Goal: Complete application form

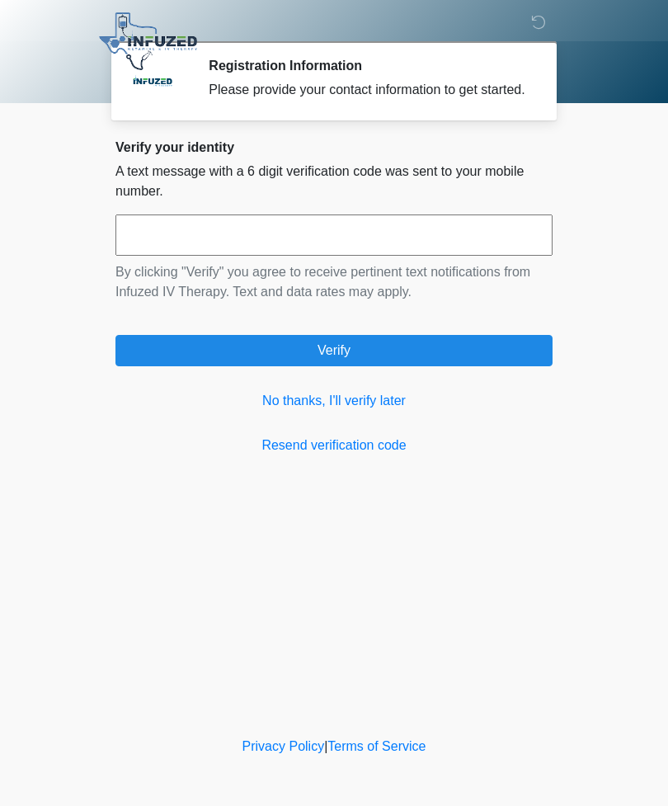
click at [342, 411] on link "No thanks, I'll verify later" at bounding box center [333, 401] width 437 height 20
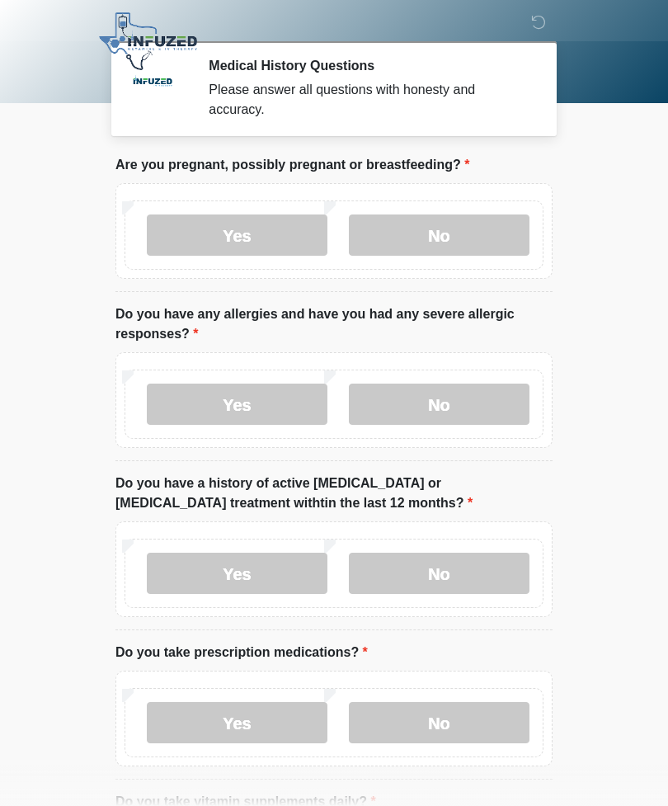
click at [450, 228] on label "No" at bounding box center [439, 234] width 181 height 41
click at [445, 407] on label "No" at bounding box center [439, 404] width 181 height 41
click at [441, 583] on label "No" at bounding box center [439, 573] width 181 height 41
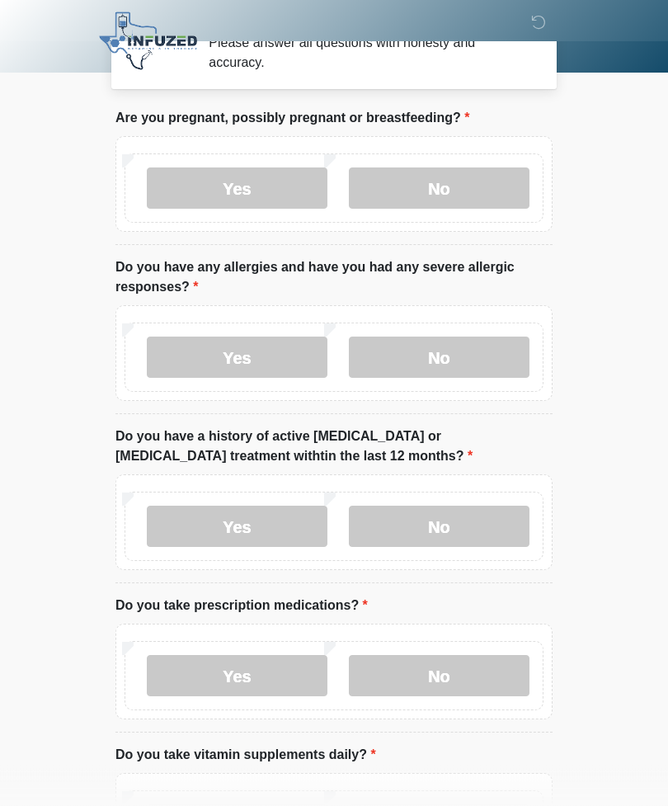
scroll to position [53, 0]
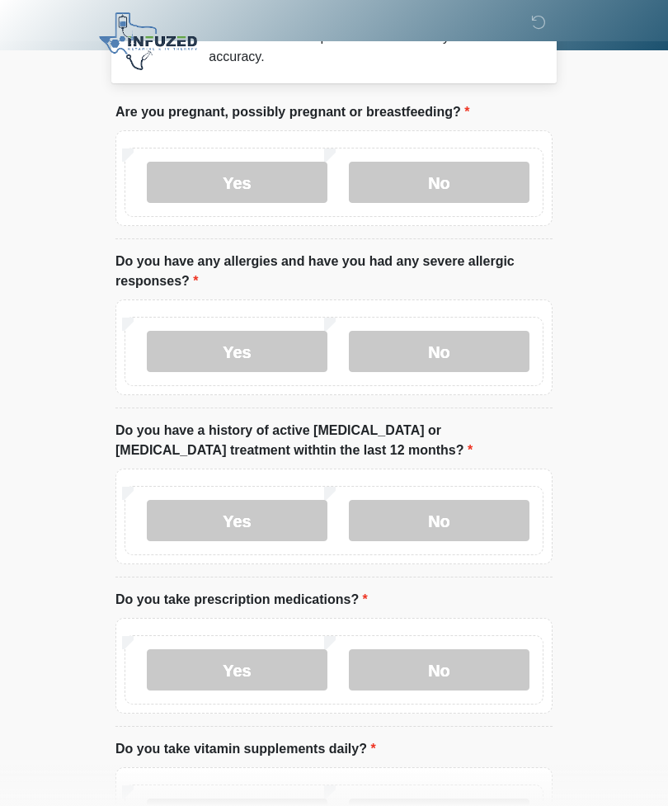
click at [248, 649] on label "Yes" at bounding box center [237, 669] width 181 height 41
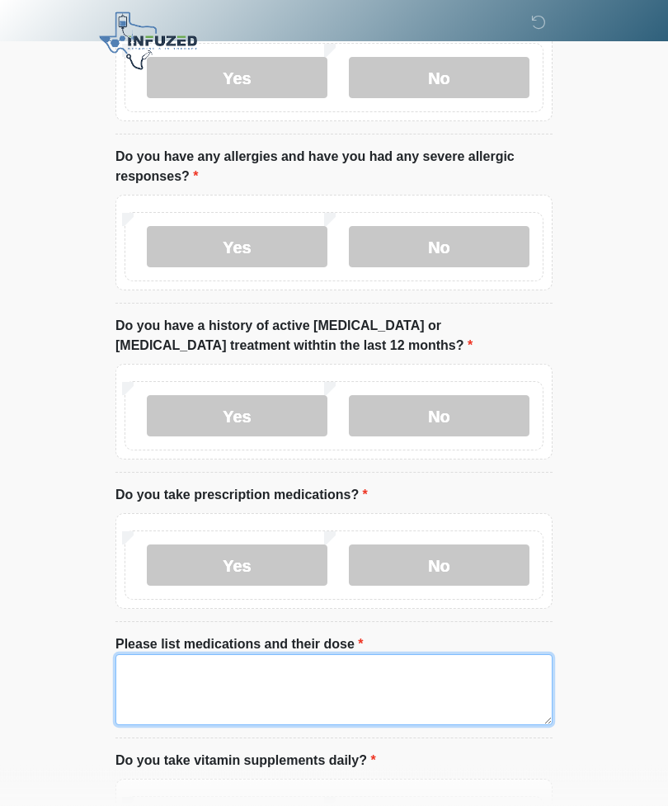
click at [167, 678] on textarea "Please list medications and their dose" at bounding box center [333, 690] width 437 height 71
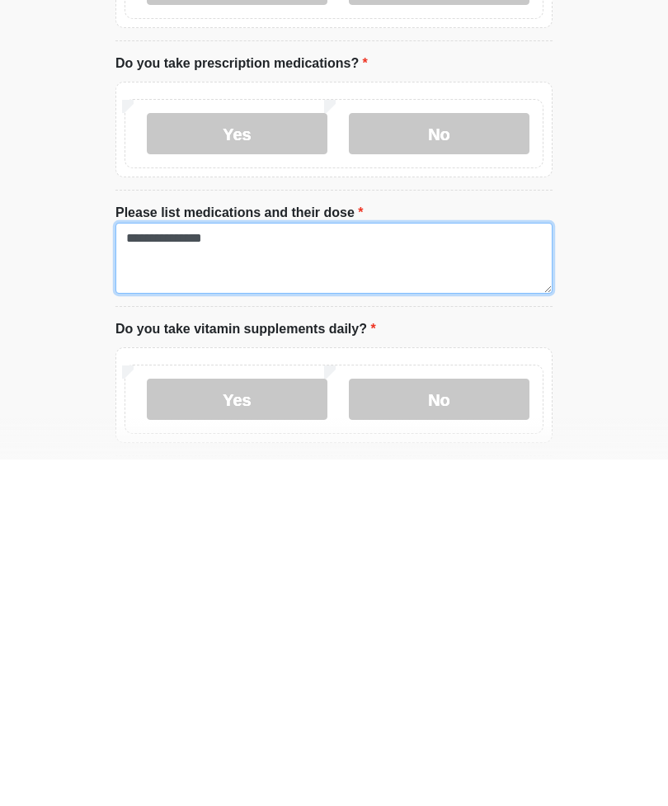
click at [303, 569] on textarea "**********" at bounding box center [333, 604] width 437 height 71
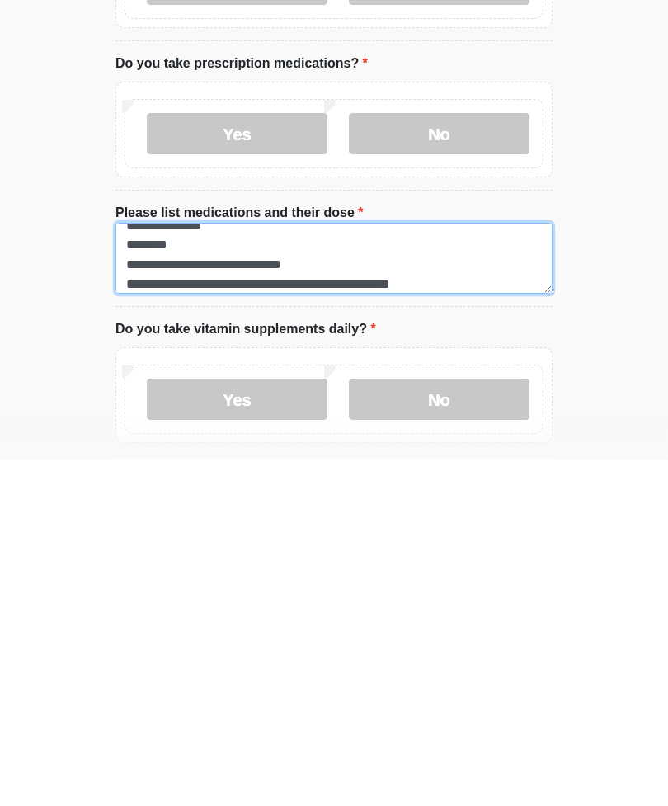
type textarea "**********"
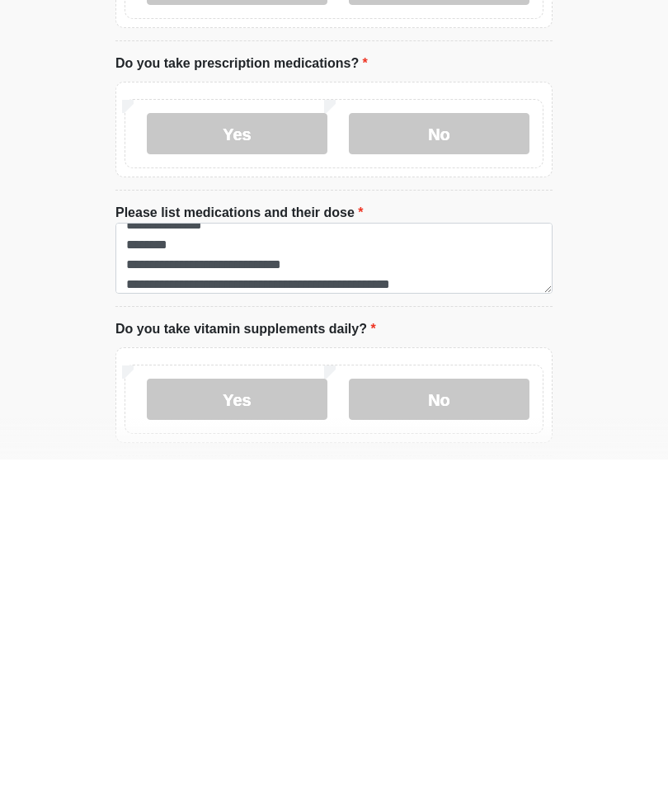
click at [271, 725] on label "Yes" at bounding box center [237, 745] width 181 height 41
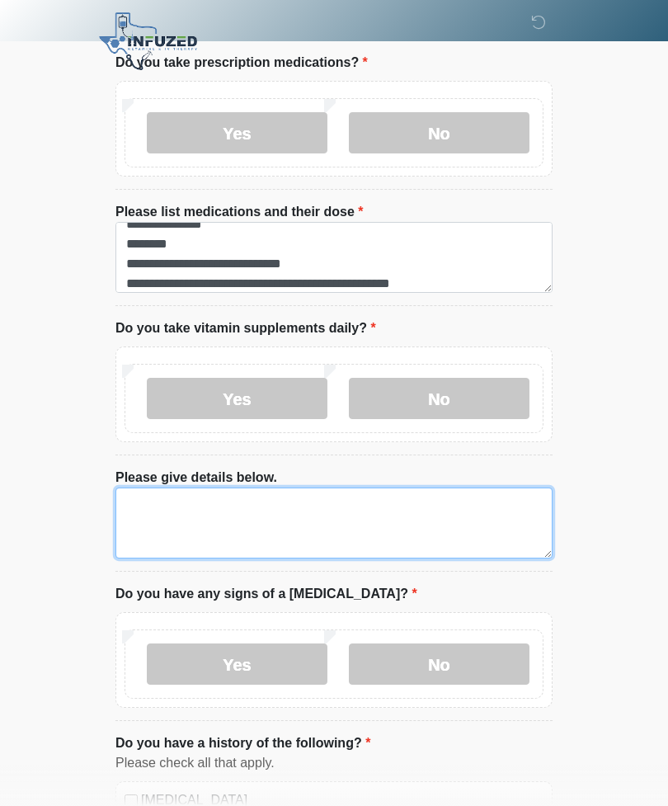
click at [186, 512] on textarea "Please give details below." at bounding box center [333, 523] width 437 height 71
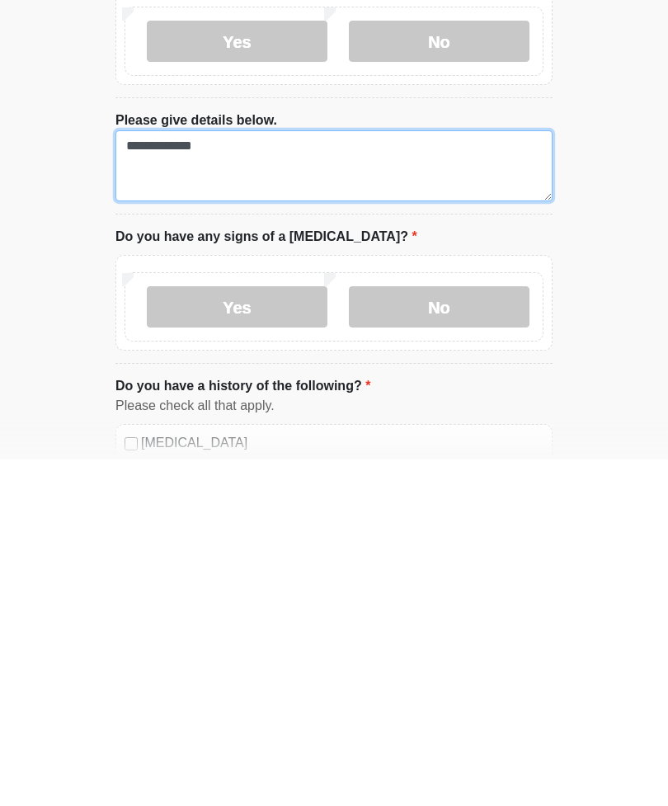
scroll to position [631, 0]
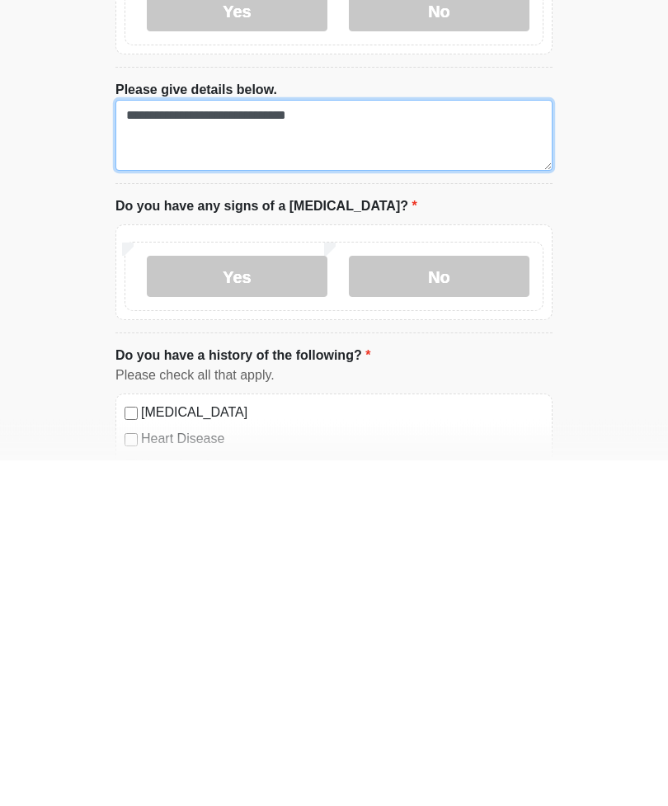
type textarea "**********"
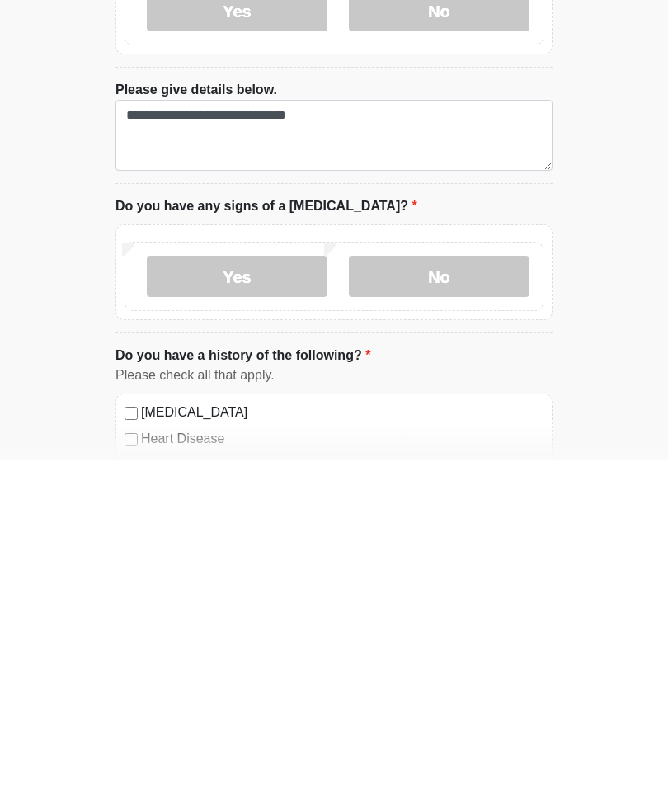
click at [455, 602] on label "No" at bounding box center [439, 622] width 181 height 41
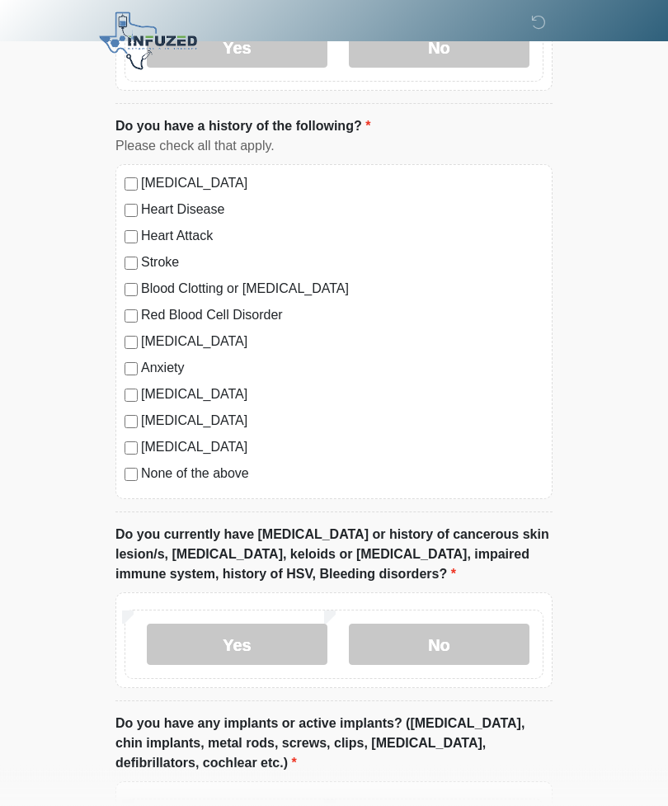
scroll to position [1207, 0]
click at [450, 634] on label "No" at bounding box center [439, 644] width 181 height 41
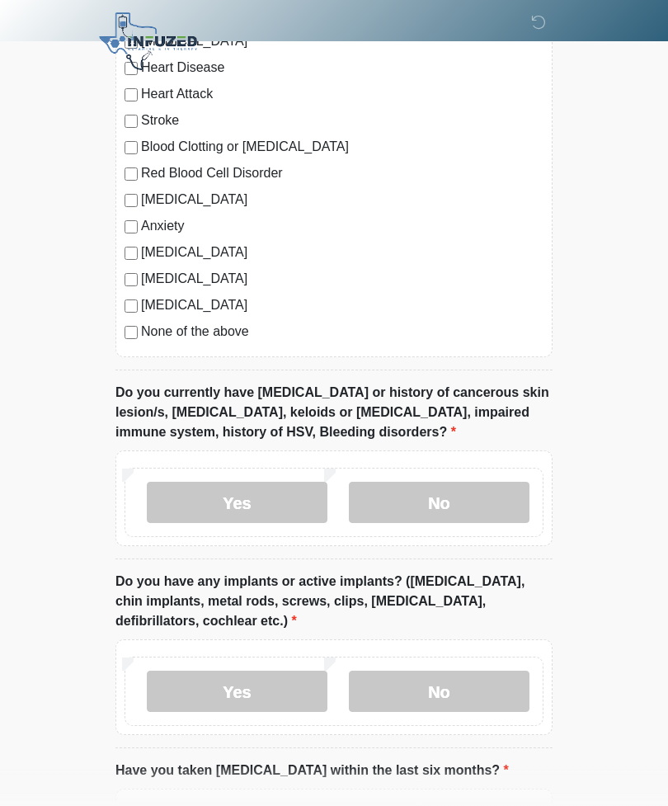
scroll to position [1350, 0]
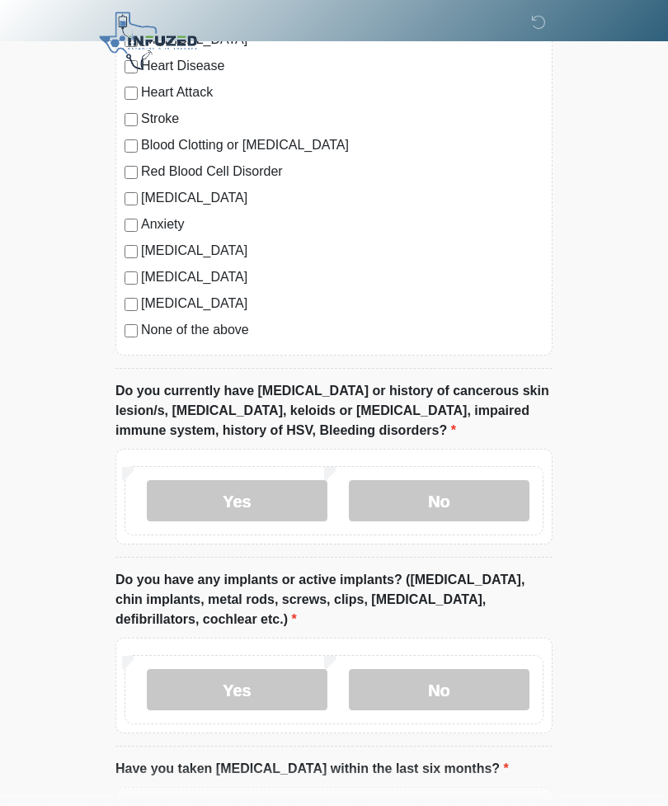
click at [245, 679] on label "Yes" at bounding box center [237, 690] width 181 height 41
click at [241, 789] on input "What implants do you have and where?" at bounding box center [333, 794] width 437 height 31
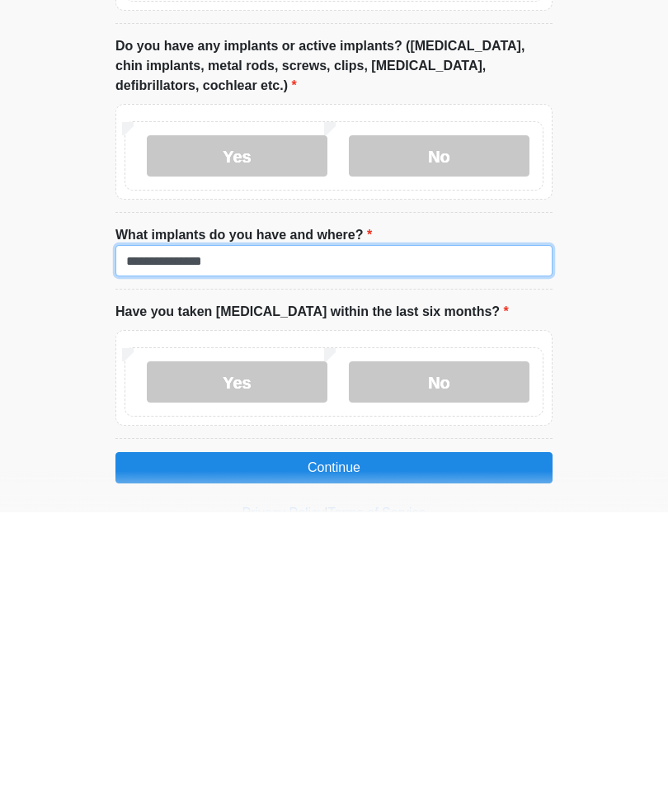
type input "**********"
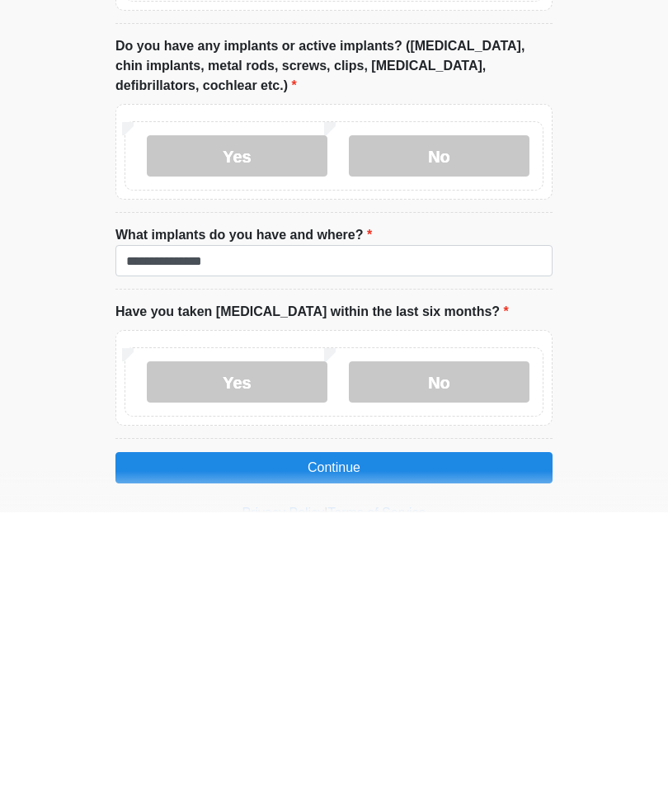
click at [433, 655] on label "No" at bounding box center [439, 675] width 181 height 41
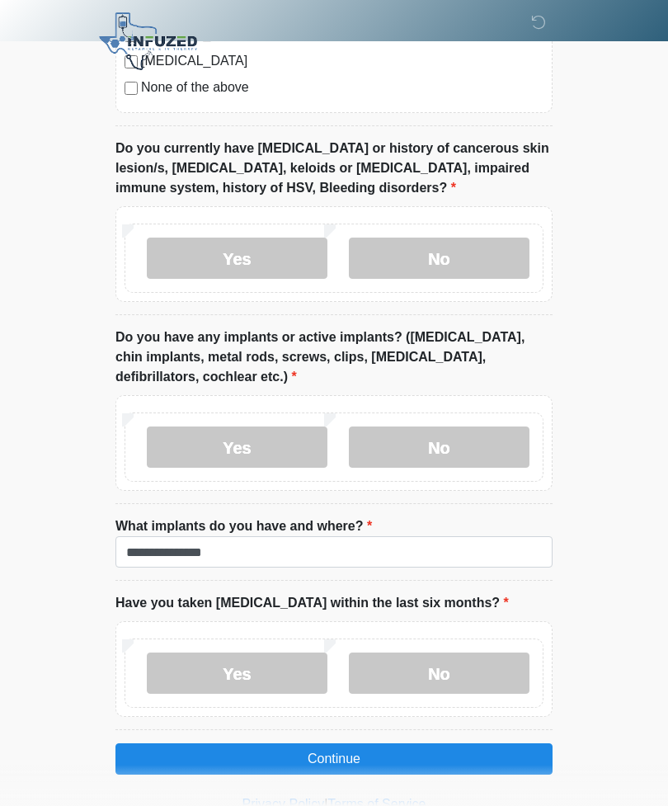
click at [384, 748] on button "Continue" at bounding box center [333, 758] width 437 height 31
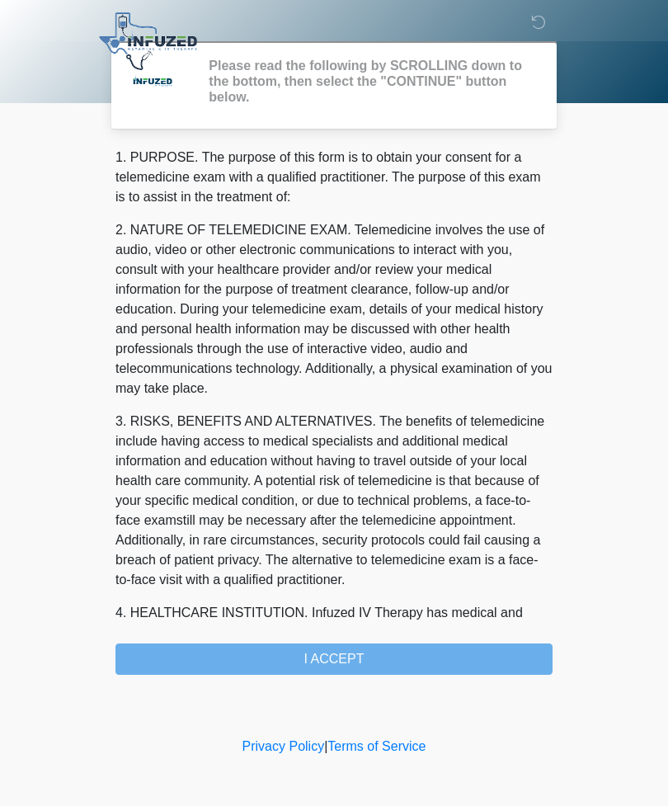
scroll to position [0, 0]
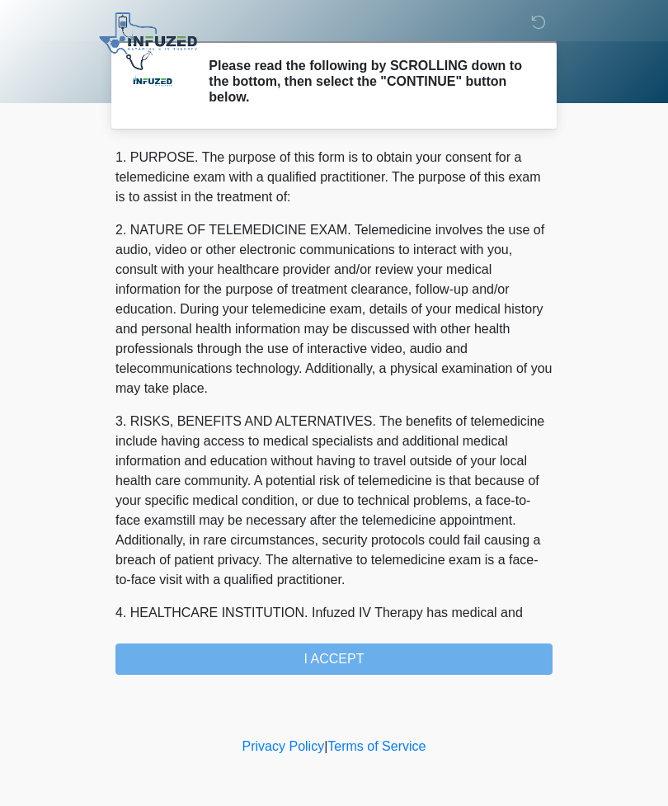
click at [354, 651] on div "1. PURPOSE. The purpose of this form is to obtain your consent for a telemedici…" at bounding box center [333, 411] width 437 height 527
click at [399, 656] on div "1. PURPOSE. The purpose of this form is to obtain your consent for a telemedici…" at bounding box center [333, 411] width 437 height 527
click at [342, 652] on div "1. PURPOSE. The purpose of this form is to obtain your consent for a telemedici…" at bounding box center [333, 411] width 437 height 527
click at [377, 644] on div "1. PURPOSE. The purpose of this form is to obtain your consent for a telemedici…" at bounding box center [333, 411] width 437 height 527
click at [377, 643] on div "1. PURPOSE. The purpose of this form is to obtain your consent for a telemedici…" at bounding box center [333, 411] width 437 height 527
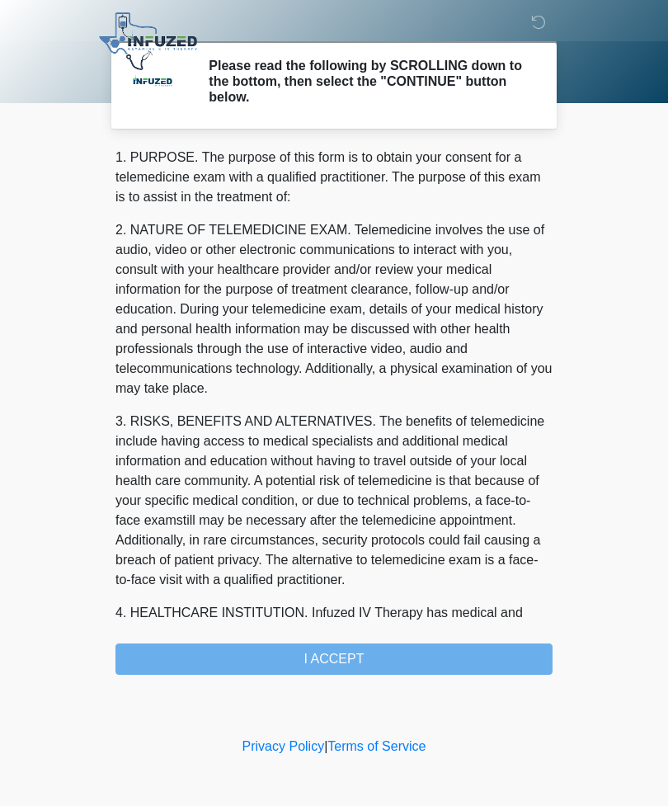
click at [352, 657] on div "1. PURPOSE. The purpose of this form is to obtain your consent for a telemedici…" at bounding box center [333, 411] width 437 height 527
click at [360, 662] on div "1. PURPOSE. The purpose of this form is to obtain your consent for a telemedici…" at bounding box center [333, 411] width 437 height 527
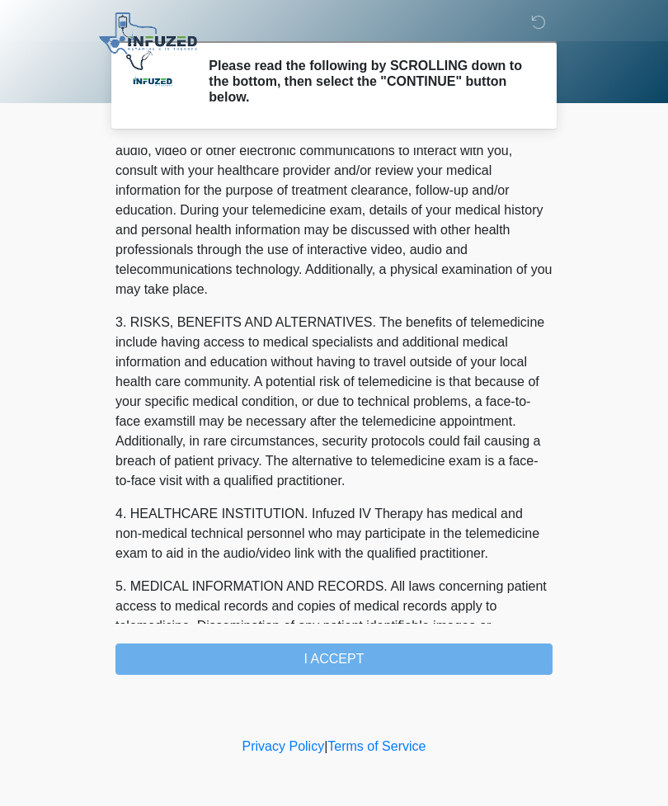
click at [401, 656] on div "1. PURPOSE. The purpose of this form is to obtain your consent for a telemedici…" at bounding box center [333, 411] width 437 height 527
click at [323, 653] on div "1. PURPOSE. The purpose of this form is to obtain your consent for a telemedici…" at bounding box center [333, 411] width 437 height 527
click at [336, 661] on div "1. PURPOSE. The purpose of this form is to obtain your consent for a telemedici…" at bounding box center [333, 411] width 437 height 527
click at [346, 663] on div "1. PURPOSE. The purpose of this form is to obtain your consent for a telemedici…" at bounding box center [333, 411] width 437 height 527
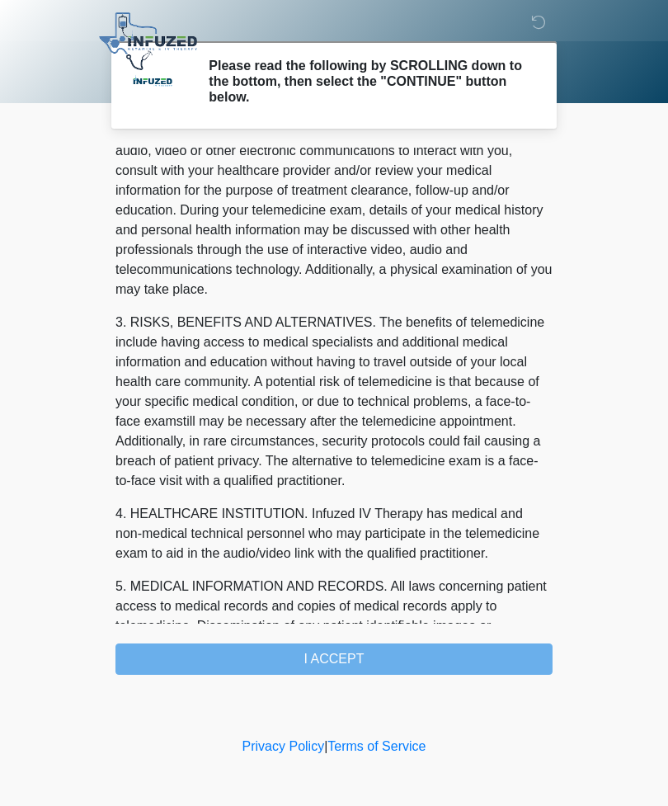
click at [346, 662] on div "1. PURPOSE. The purpose of this form is to obtain your consent for a telemedici…" at bounding box center [333, 411] width 437 height 527
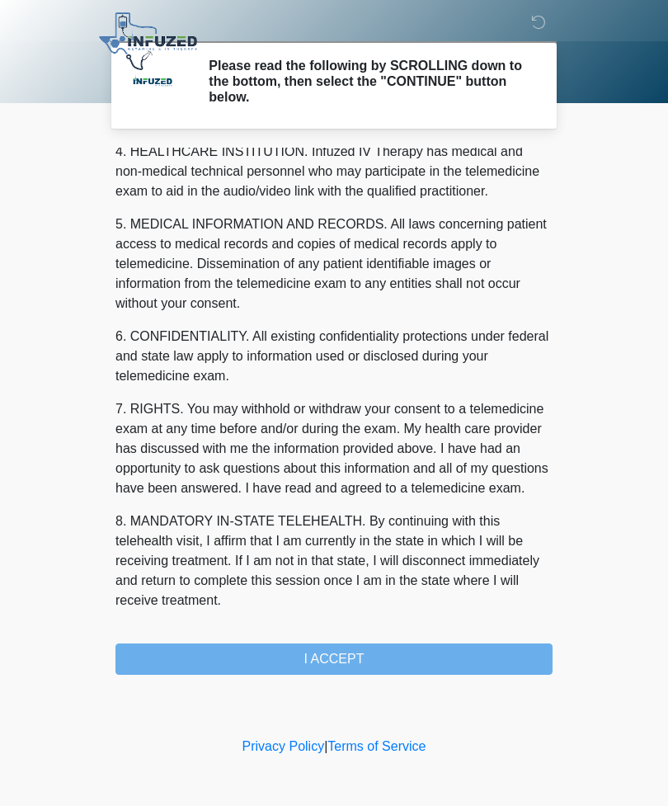
scroll to position [481, 0]
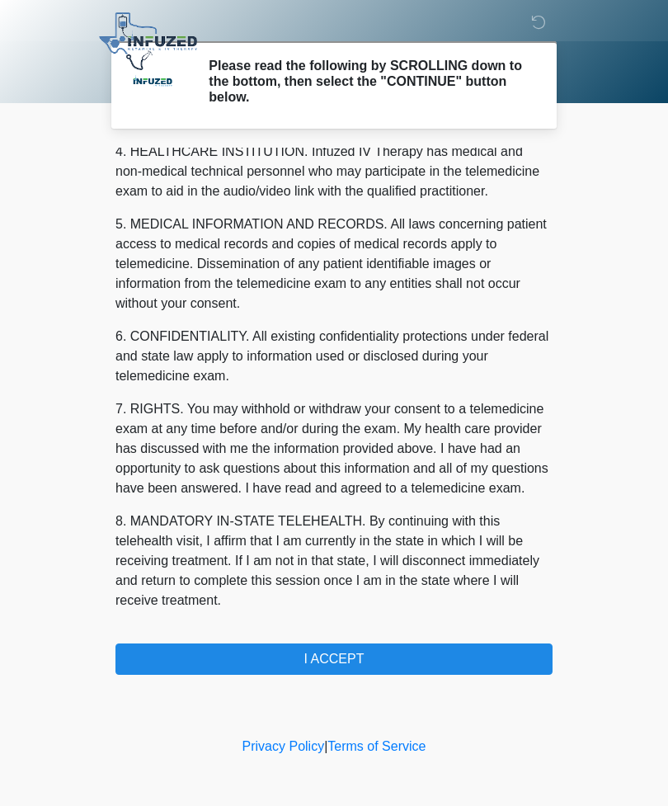
click at [364, 657] on button "I ACCEPT" at bounding box center [333, 658] width 437 height 31
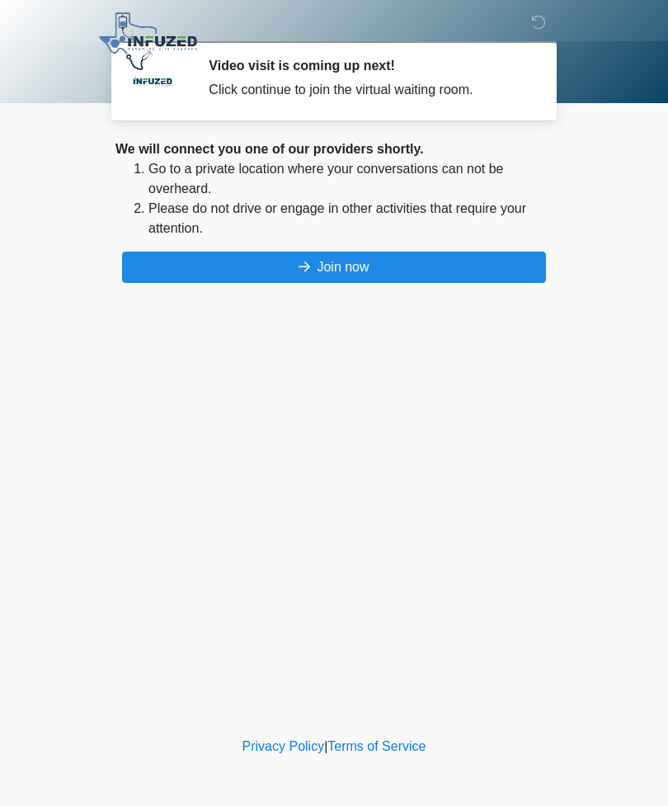
click at [379, 261] on button "Join now" at bounding box center [334, 267] width 424 height 31
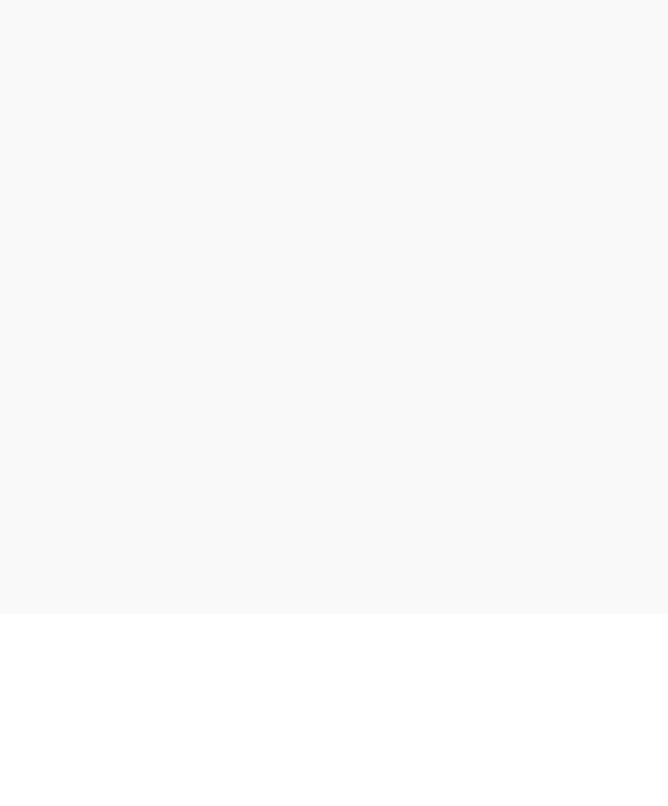
scroll to position [58, 0]
